Goal: Manage account settings

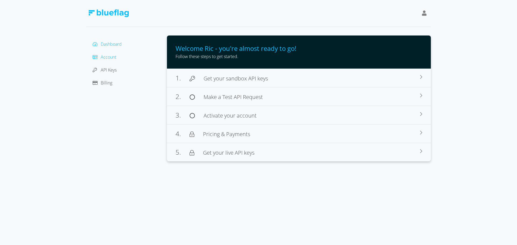
click at [109, 58] on span "Account" at bounding box center [109, 57] width 16 height 6
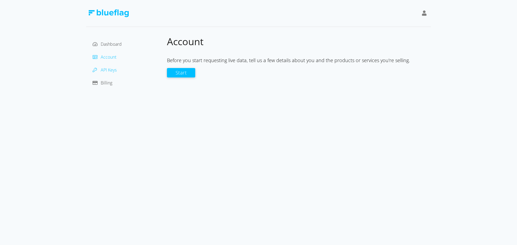
click at [110, 72] on span "API Keys" at bounding box center [109, 70] width 16 height 6
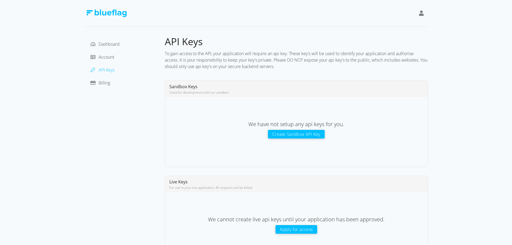
click at [113, 14] on img at bounding box center [106, 13] width 40 height 8
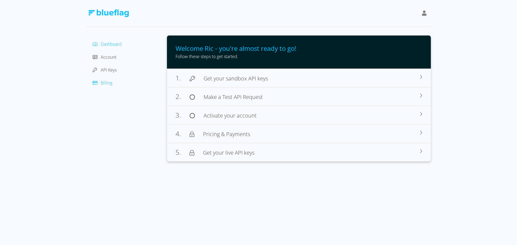
click at [112, 84] on span "Billing" at bounding box center [107, 83] width 12 height 6
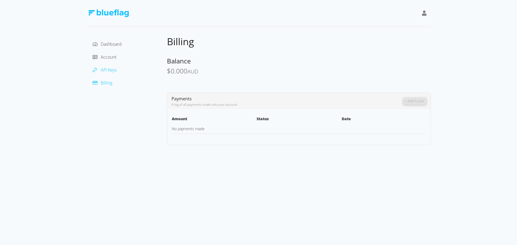
click at [110, 68] on span "API Keys" at bounding box center [109, 70] width 16 height 6
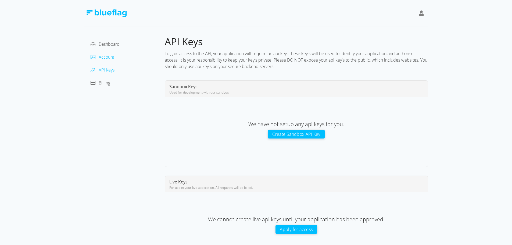
click at [110, 55] on span "Account" at bounding box center [107, 57] width 16 height 6
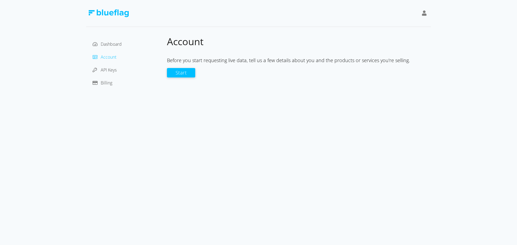
click at [108, 40] on div "Dashboard" at bounding box center [126, 44] width 72 height 9
click at [420, 11] on div at bounding box center [423, 13] width 9 height 12
click at [401, 44] on div "Sign Out" at bounding box center [399, 42] width 45 height 6
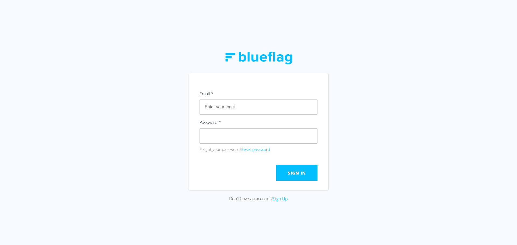
click at [267, 62] on img at bounding box center [258, 58] width 67 height 13
click at [264, 60] on img at bounding box center [258, 58] width 67 height 13
